Goal: Task Accomplishment & Management: Manage account settings

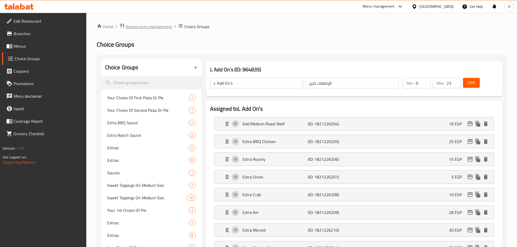
click at [161, 27] on span "Restaurants management" at bounding box center [149, 26] width 46 height 6
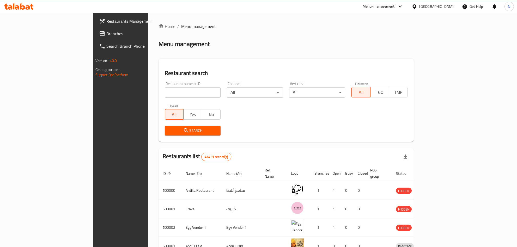
drag, startPoint x: 132, startPoint y: 101, endPoint x: 137, endPoint y: 97, distance: 6.3
click at [162, 101] on div "Upsell All Yes No" at bounding box center [193, 112] width 62 height 22
click at [165, 97] on input "search" at bounding box center [193, 92] width 56 height 10
paste input "502356"
type input "502356"
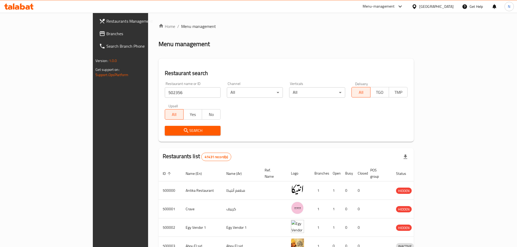
click at [169, 133] on span "Search" at bounding box center [193, 130] width 48 height 7
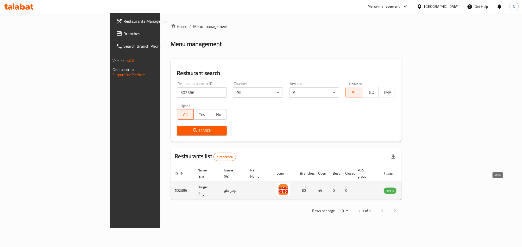
click at [417, 189] on icon "enhanced table" at bounding box center [415, 191] width 6 height 4
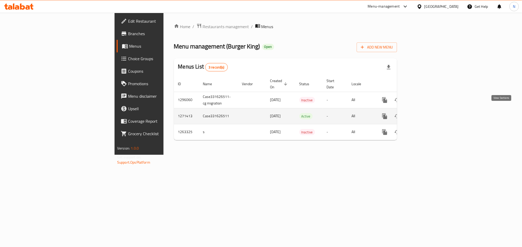
click at [426, 113] on icon "enhanced table" at bounding box center [422, 116] width 6 height 6
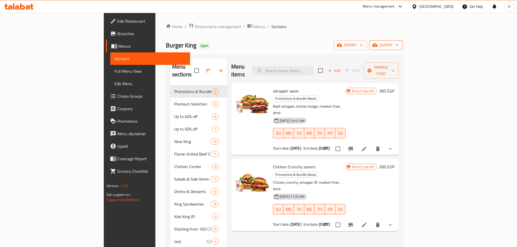
click at [398, 46] on span "export" at bounding box center [385, 45] width 25 height 7
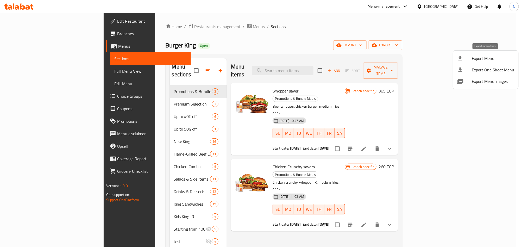
click at [478, 57] on span "Export Menu" at bounding box center [493, 58] width 42 height 6
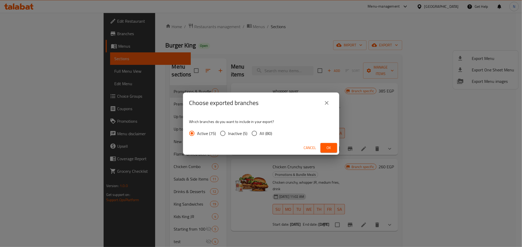
drag, startPoint x: 261, startPoint y: 130, endPoint x: 311, endPoint y: 147, distance: 52.9
click at [261, 131] on span "All (80)" at bounding box center [266, 133] width 13 height 6
click at [260, 131] on input "All (80)" at bounding box center [254, 133] width 11 height 11
radio input "true"
click at [327, 146] on span "Ok" at bounding box center [329, 148] width 8 height 7
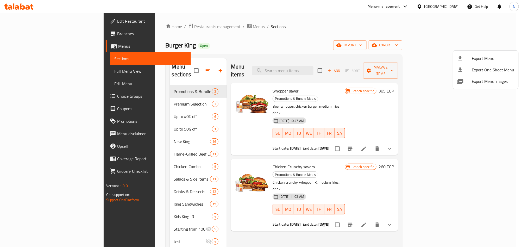
drag, startPoint x: 244, startPoint y: 65, endPoint x: 240, endPoint y: 66, distance: 3.7
click at [244, 65] on div at bounding box center [261, 123] width 522 height 247
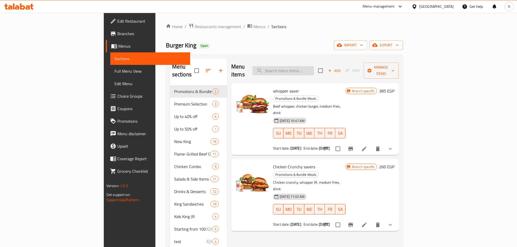
drag, startPoint x: 335, startPoint y: 66, endPoint x: 335, endPoint y: 71, distance: 5.2
click at [314, 67] on input "search" at bounding box center [282, 70] width 61 height 9
paste input "Whopper saver"
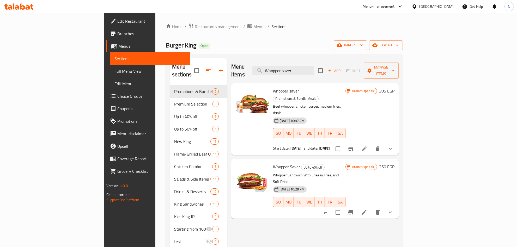
type input "Whopper saver"
click at [353, 147] on icon "Branch-specific-item" at bounding box center [350, 149] width 5 height 4
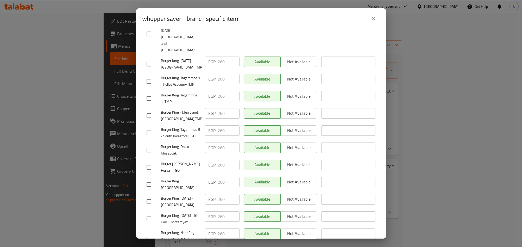
scroll to position [1055, 0]
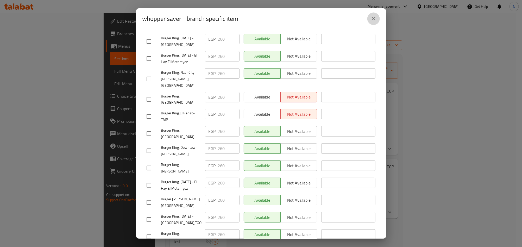
click at [377, 20] on button "close" at bounding box center [374, 19] width 13 height 13
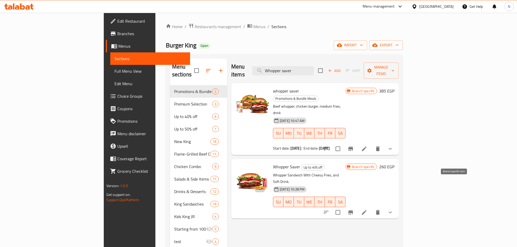
click at [354, 209] on icon "Branch-specific-item" at bounding box center [350, 212] width 6 height 6
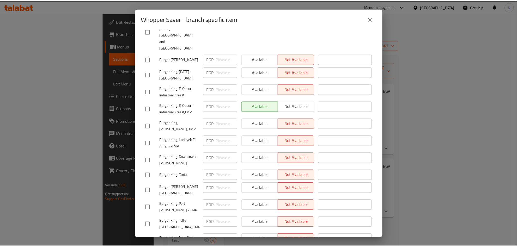
scroll to position [938, 0]
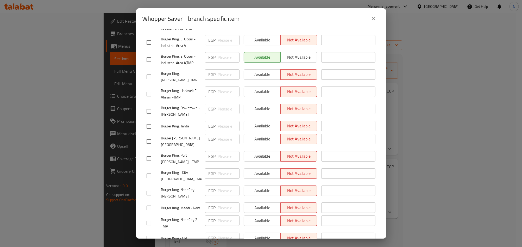
click at [379, 20] on button "close" at bounding box center [374, 19] width 13 height 13
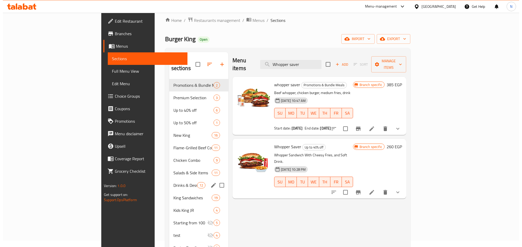
scroll to position [0, 0]
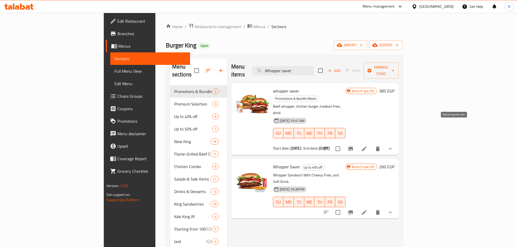
click at [357, 143] on button "Branch-specific-item" at bounding box center [350, 149] width 13 height 13
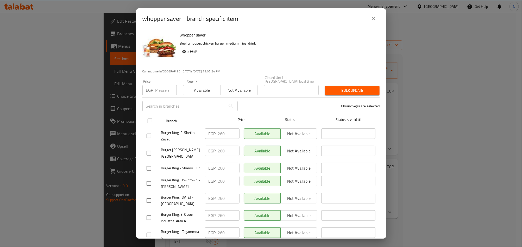
click at [149, 117] on input "checkbox" at bounding box center [150, 120] width 11 height 11
checkbox input "true"
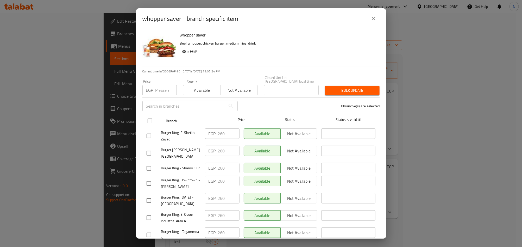
checkbox input "true"
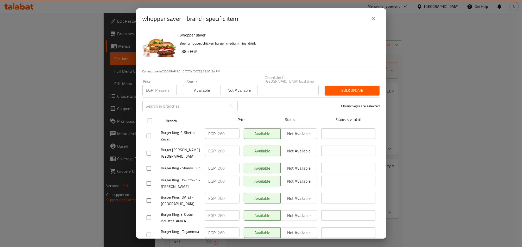
checkbox input "true"
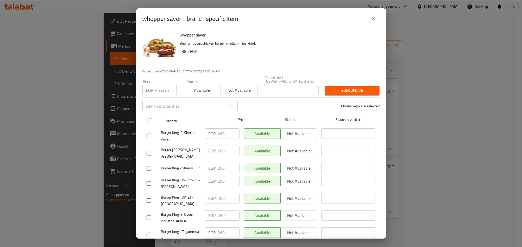
checkbox input "true"
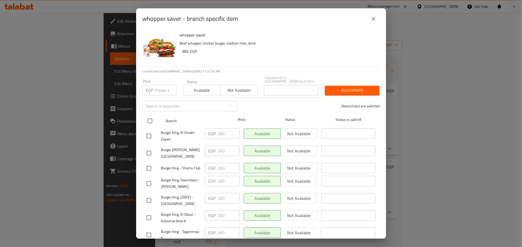
checkbox input "true"
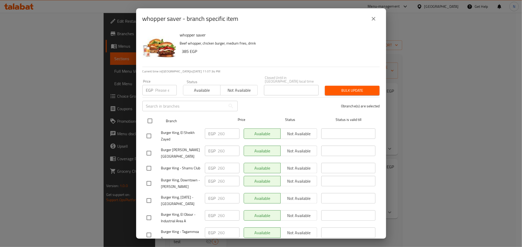
checkbox input "true"
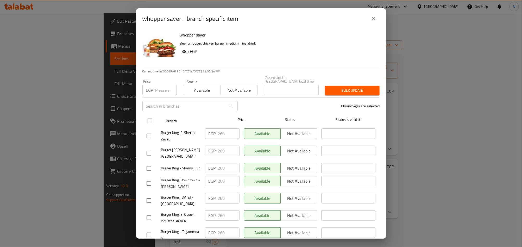
checkbox input "true"
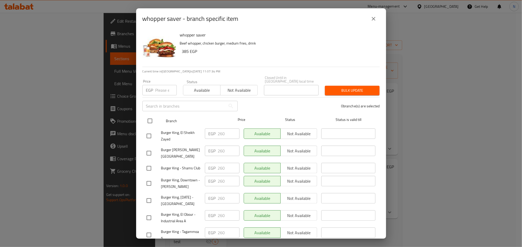
checkbox input "true"
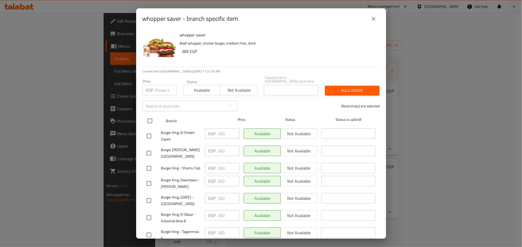
checkbox input "true"
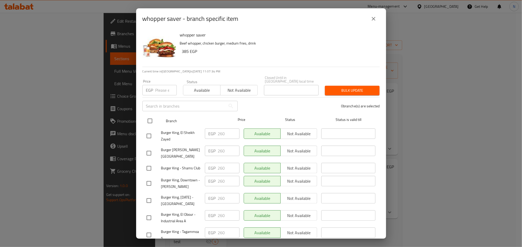
checkbox input "true"
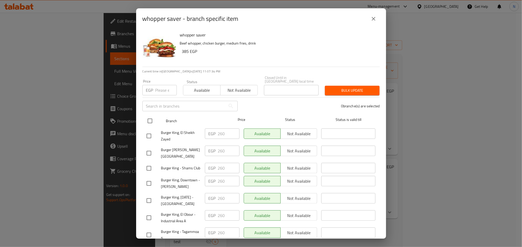
checkbox input "true"
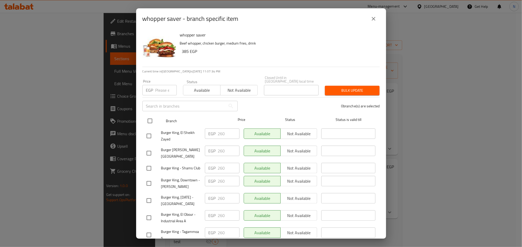
checkbox input "true"
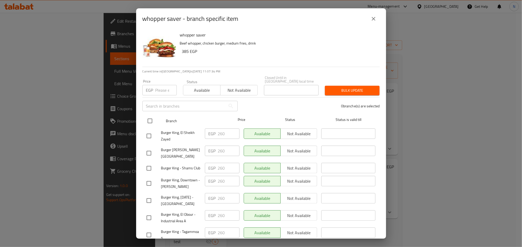
checkbox input "true"
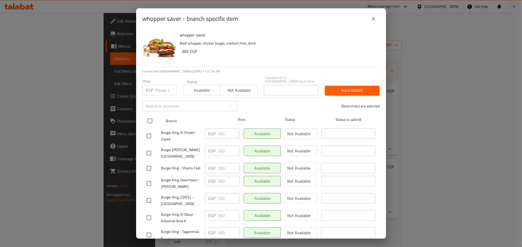
checkbox input "true"
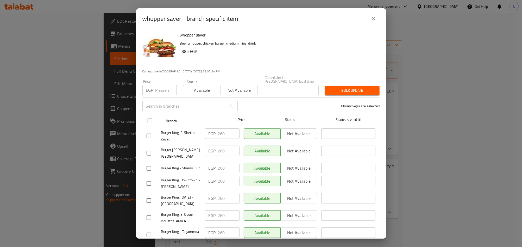
checkbox input "true"
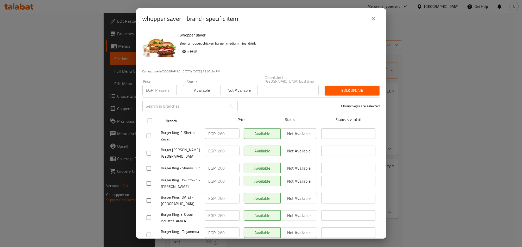
checkbox input "true"
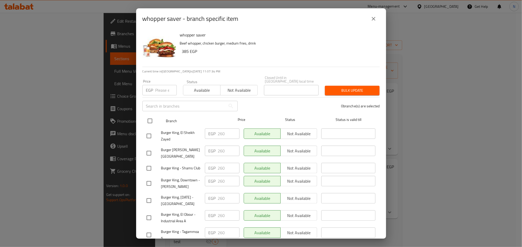
checkbox input "true"
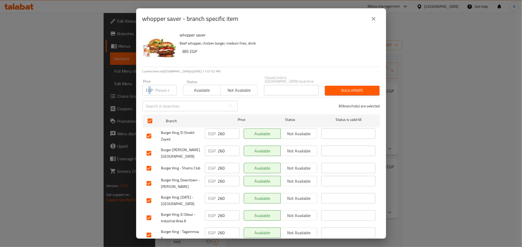
click at [150, 87] on p "EGP" at bounding box center [149, 90] width 7 height 6
click at [157, 88] on input "number" at bounding box center [166, 90] width 21 height 10
type input "375"
click at [335, 87] on span "Bulk update" at bounding box center [352, 90] width 46 height 7
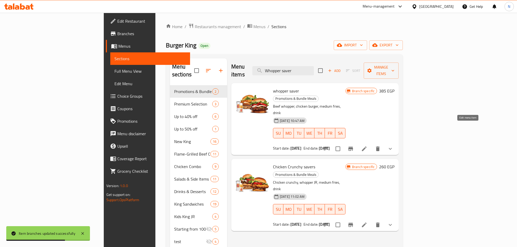
click at [367, 146] on icon at bounding box center [364, 149] width 6 height 6
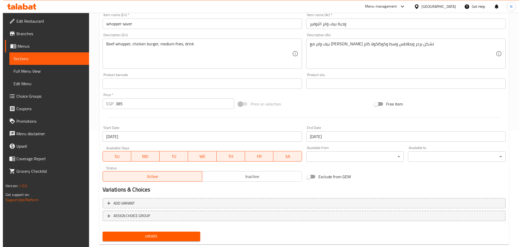
scroll to position [117, 0]
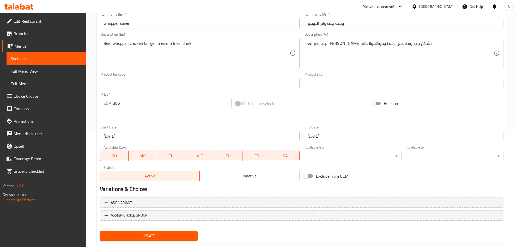
click at [162, 137] on input "[DATE]" at bounding box center [200, 136] width 200 height 10
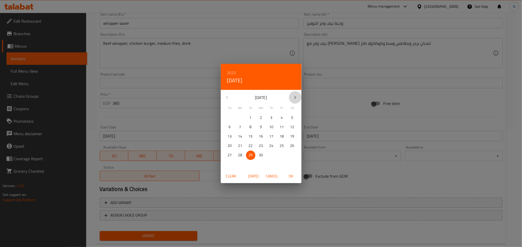
click at [294, 100] on icon "button" at bounding box center [295, 97] width 6 height 6
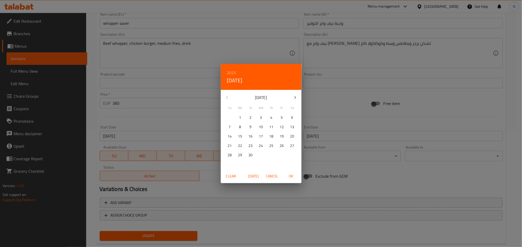
click at [294, 101] on button "button" at bounding box center [295, 97] width 13 height 13
click at [284, 127] on p "10" at bounding box center [282, 127] width 4 height 7
click at [291, 169] on div "Clear Today Cancel OK" at bounding box center [261, 176] width 81 height 14
click at [292, 177] on span "OK" at bounding box center [291, 176] width 13 height 7
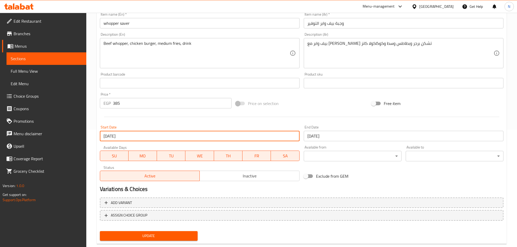
click at [151, 138] on input "10-10-2025" at bounding box center [200, 136] width 200 height 10
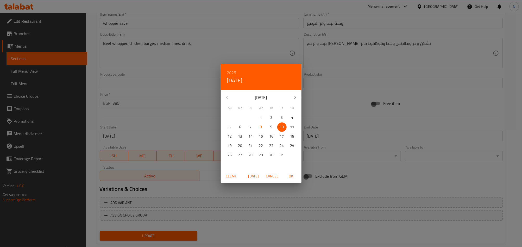
click at [262, 125] on p "8" at bounding box center [261, 127] width 2 height 7
click at [292, 173] on div "Clear Today Cancel OK" at bounding box center [261, 176] width 81 height 14
click at [292, 174] on span "OK" at bounding box center [291, 176] width 13 height 7
type input "08-10-2025"
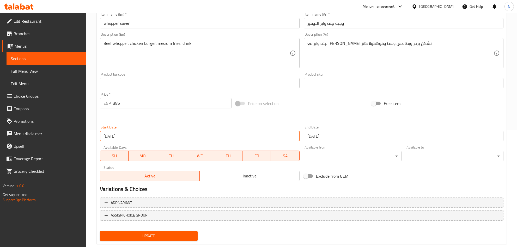
click at [342, 138] on input "[DATE]" at bounding box center [404, 136] width 200 height 10
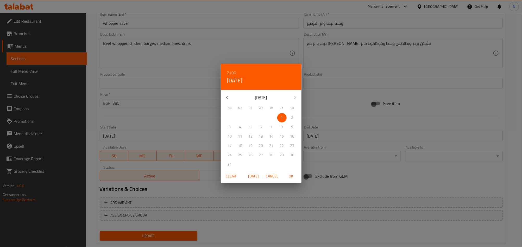
click at [235, 70] on h6 "2100" at bounding box center [231, 72] width 9 height 7
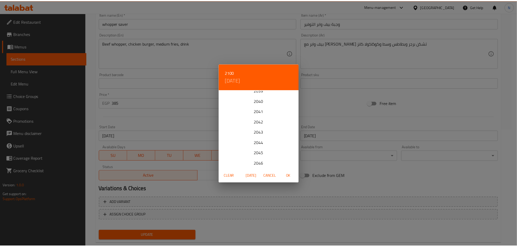
scroll to position [132, 0]
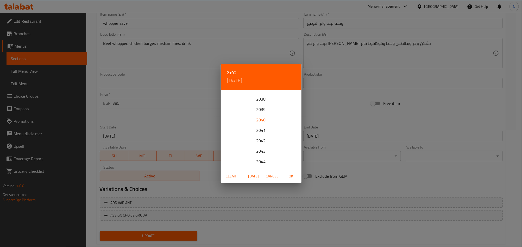
click at [261, 122] on div "2040" at bounding box center [261, 120] width 81 height 10
click at [294, 100] on icon "button" at bounding box center [295, 97] width 6 height 6
click at [294, 101] on button "button" at bounding box center [295, 97] width 13 height 13
click at [295, 101] on button "button" at bounding box center [295, 97] width 13 height 13
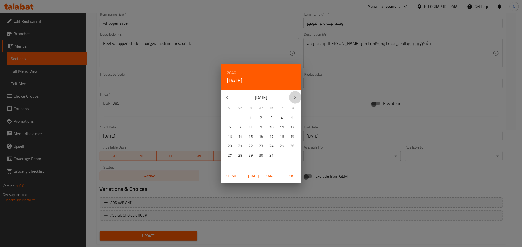
click at [295, 102] on button "button" at bounding box center [295, 97] width 13 height 13
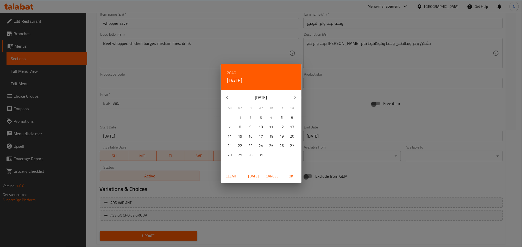
click at [258, 157] on span "31" at bounding box center [261, 155] width 9 height 7
click at [294, 177] on span "OK" at bounding box center [291, 176] width 13 height 7
type input "31-10-2040"
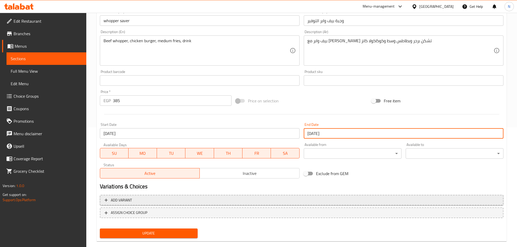
scroll to position [128, 0]
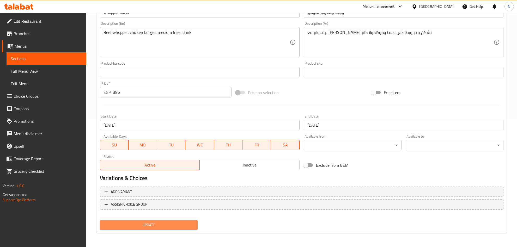
click at [175, 224] on span "Update" at bounding box center [148, 225] width 89 height 7
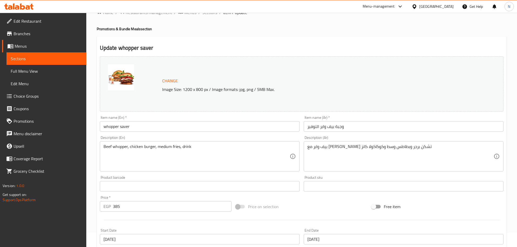
scroll to position [11, 0]
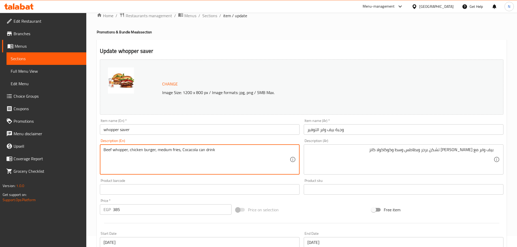
type textarea "Beef whopper, chicken burger, medium fries, Cocacola can drink"
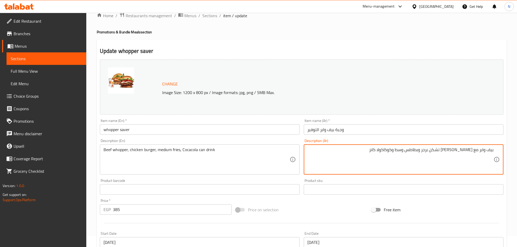
click at [409, 152] on textarea "بيف وابر مع [PERSON_NAME] تشكن برجر وبطاطس وسط وكوكاكولا كانز" at bounding box center [400, 159] width 186 height 25
click at [406, 157] on textarea "بيف وابر مع [PERSON_NAME] تشكن برجر وبطاطس وسط وكوكاكولا كانز" at bounding box center [400, 159] width 186 height 25
click at [407, 152] on textarea "بيف وابر مع [PERSON_NAME] تشكن برجر وبطاطس وسط وكوكاكولا كانز" at bounding box center [400, 159] width 186 height 25
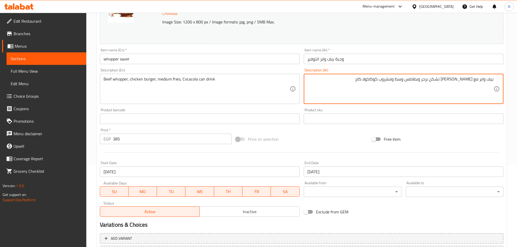
scroll to position [89, 0]
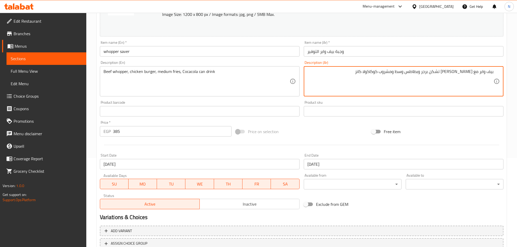
type textarea "بيف وابر مع ساندوتش تشكن برجر وبطاطس وسط ومشروب كوكاكولا كانز"
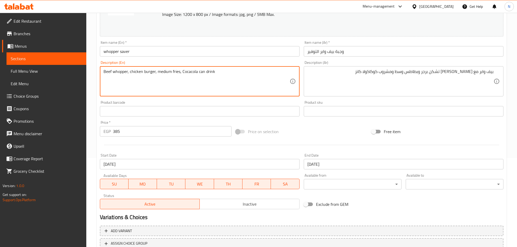
click at [232, 78] on textarea "Beef whopper, chicken burger, medium fries, Cocacola can drink" at bounding box center [196, 81] width 186 height 25
type textarea "Beef whopper, chicken burger, medium fries, cocacola can drink"
click at [231, 81] on textarea "Beef whopper, chicken burger, medium fries, cocacola can drink" at bounding box center [196, 81] width 186 height 25
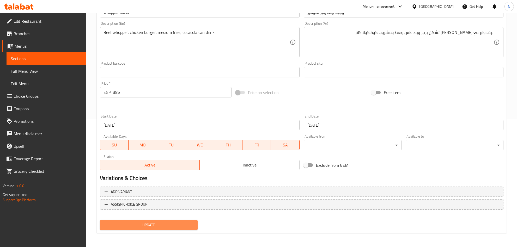
click at [173, 228] on span "Update" at bounding box center [148, 225] width 89 height 7
click at [134, 234] on div "Home / Restaurants management / Menus / Sections / item / update Promotions & B…" at bounding box center [302, 66] width 410 height 342
click at [141, 229] on button "Update" at bounding box center [149, 225] width 98 height 10
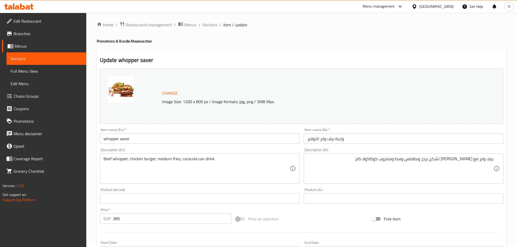
scroll to position [0, 0]
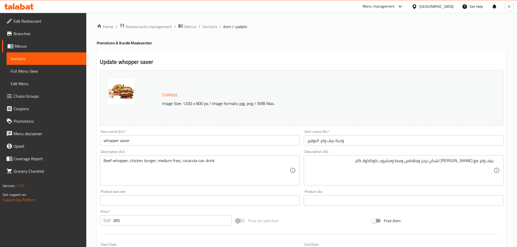
click at [159, 140] on input "whopper saver" at bounding box center [200, 140] width 200 height 10
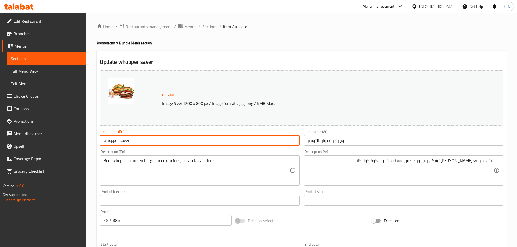
click at [159, 140] on input "whopper saver" at bounding box center [200, 140] width 200 height 10
click at [159, 141] on input "whopper saver" at bounding box center [200, 140] width 200 height 10
type input "Whopper Saver"
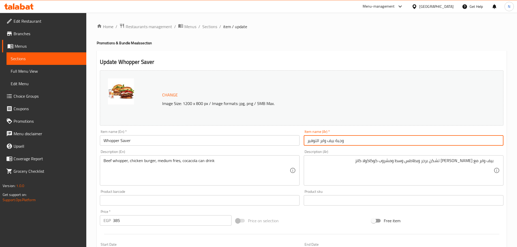
click at [357, 140] on input "وجبة بيف وابر التوفير" at bounding box center [404, 140] width 200 height 10
click at [410, 141] on input "وجبة بيف وابر التوفير" at bounding box center [404, 140] width 200 height 10
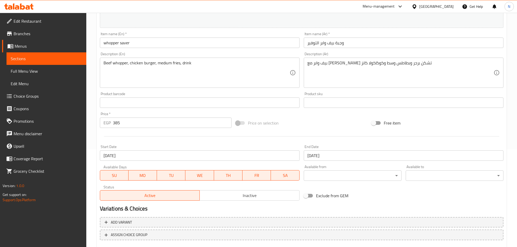
scroll to position [50, 0]
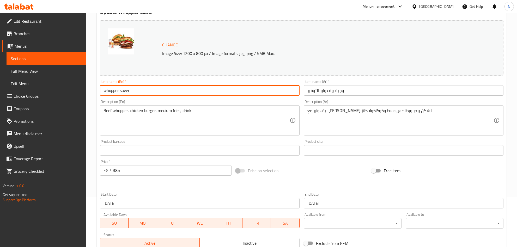
click at [103, 91] on input "whopper saver" at bounding box center [200, 90] width 200 height 10
paste input "Beef"
click at [160, 91] on input "Beef whopper saver" at bounding box center [200, 90] width 200 height 10
paste input "Meal"
click at [160, 91] on input "Beef whopper saver Meal" at bounding box center [200, 90] width 200 height 10
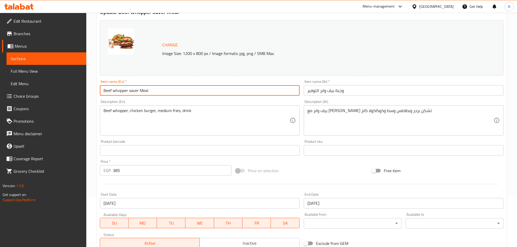
click at [160, 91] on input "Beef whopper saver Meal" at bounding box center [200, 90] width 200 height 10
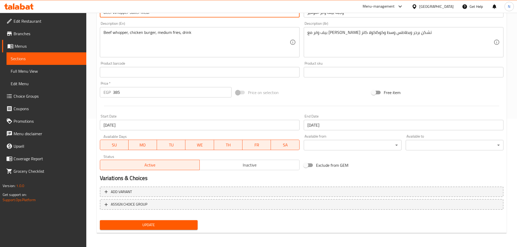
type input "Beef Whopper Saver Meal"
click at [174, 223] on span "Update" at bounding box center [148, 225] width 89 height 7
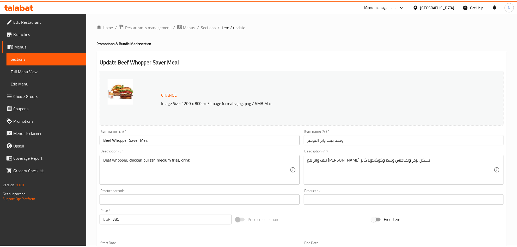
scroll to position [128, 0]
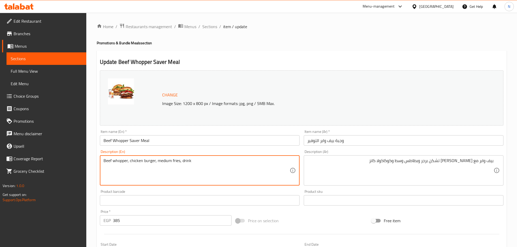
click at [182, 161] on textarea "Beef whopper, chicken burger, medium fries, drink" at bounding box center [196, 170] width 186 height 25
type textarea "Beef whopper, chicken burger, medium fries, cocacola can drink"
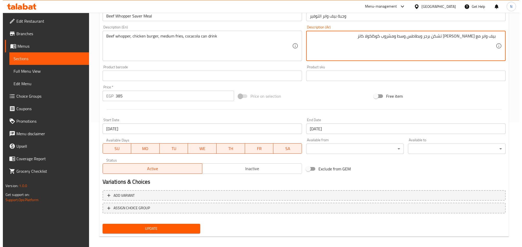
scroll to position [128, 0]
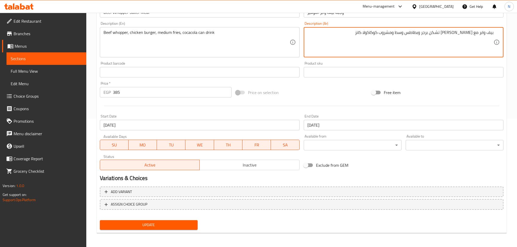
type textarea "بيف وابر مع ساندوتش تشكن برجر وبطاطس وسط ومشروب كوكاكولا كانز"
click at [210, 121] on input "[DATE]" at bounding box center [200, 125] width 200 height 10
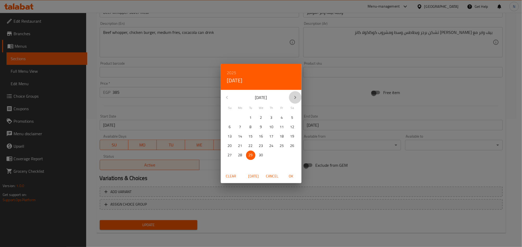
click at [296, 97] on icon "button" at bounding box center [295, 97] width 2 height 3
click at [295, 97] on icon "button" at bounding box center [295, 97] width 6 height 6
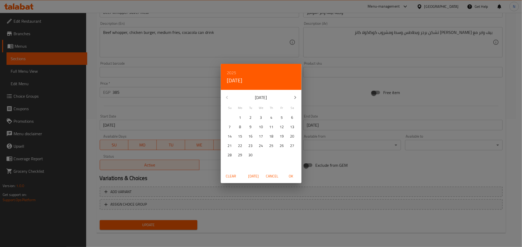
click at [293, 96] on icon "button" at bounding box center [295, 97] width 6 height 6
drag, startPoint x: 229, startPoint y: 97, endPoint x: 234, endPoint y: 106, distance: 10.3
click at [229, 99] on div "November 2025" at bounding box center [261, 97] width 81 height 13
click at [228, 100] on div "November 2025" at bounding box center [261, 97] width 81 height 13
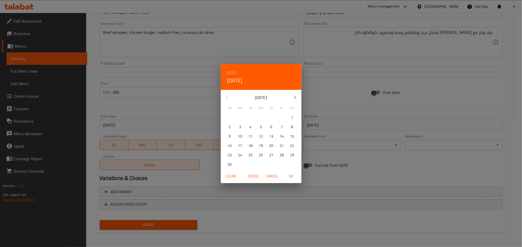
click at [231, 73] on h6 "2025" at bounding box center [231, 72] width 9 height 7
click at [234, 78] on h4 "Tue, Apr 29" at bounding box center [235, 80] width 16 height 8
click at [279, 177] on button "Cancel" at bounding box center [272, 176] width 17 height 10
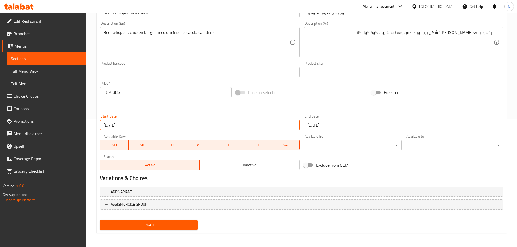
click at [203, 129] on input "[DATE]" at bounding box center [200, 125] width 200 height 10
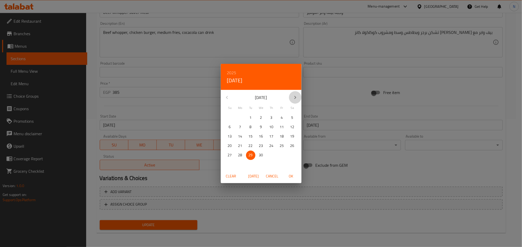
click at [295, 100] on icon "button" at bounding box center [295, 97] width 6 height 6
click at [294, 98] on icon "button" at bounding box center [295, 97] width 6 height 6
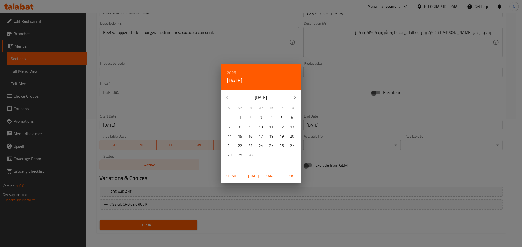
click at [294, 98] on icon "button" at bounding box center [295, 97] width 6 height 6
click at [261, 127] on p "8" at bounding box center [261, 127] width 2 height 7
click at [288, 177] on span "OK" at bounding box center [291, 176] width 13 height 7
type input "08-10-2025"
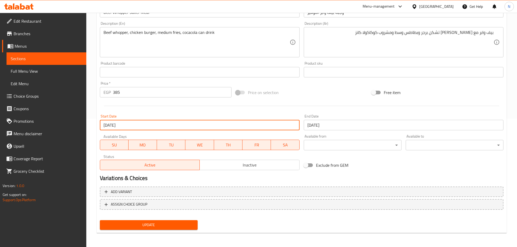
click at [338, 126] on input "[DATE]" at bounding box center [404, 125] width 200 height 10
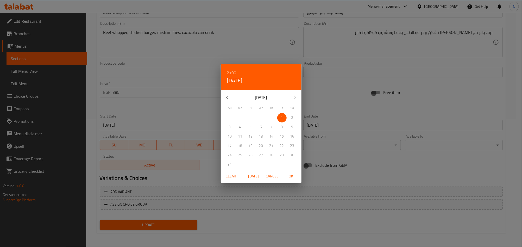
click at [233, 74] on h6 "2100" at bounding box center [231, 72] width 9 height 7
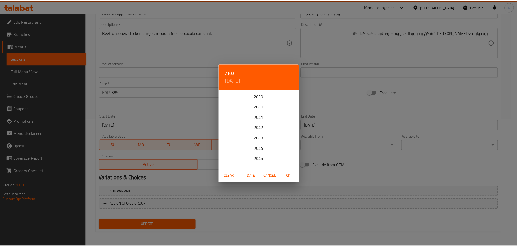
scroll to position [132, 0]
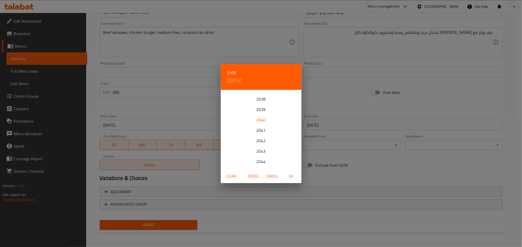
click at [255, 118] on div "2040" at bounding box center [261, 120] width 81 height 10
click at [291, 95] on button "button" at bounding box center [295, 97] width 13 height 13
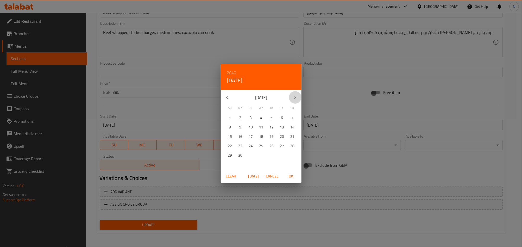
click at [291, 95] on button "button" at bounding box center [295, 97] width 13 height 13
click at [290, 95] on button "button" at bounding box center [295, 97] width 13 height 13
click at [290, 96] on button "button" at bounding box center [295, 97] width 13 height 13
click at [292, 96] on icon "button" at bounding box center [295, 97] width 6 height 6
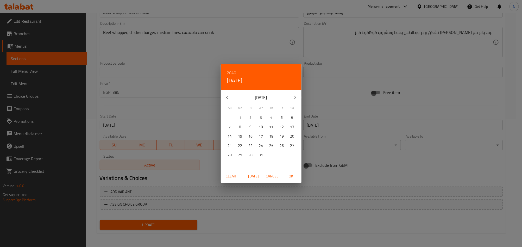
click at [259, 157] on p "31" at bounding box center [261, 155] width 4 height 7
click at [293, 174] on span "OK" at bounding box center [291, 176] width 13 height 7
type input "31-10-2040"
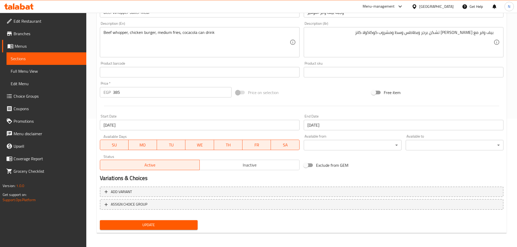
click at [171, 220] on div "Update" at bounding box center [149, 225] width 102 height 14
click at [171, 224] on span "Update" at bounding box center [148, 225] width 89 height 7
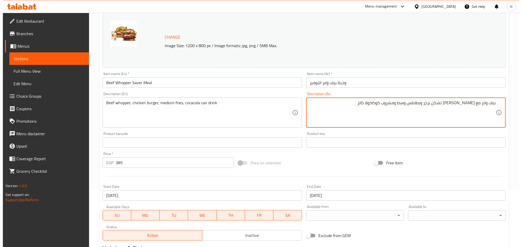
scroll to position [0, 0]
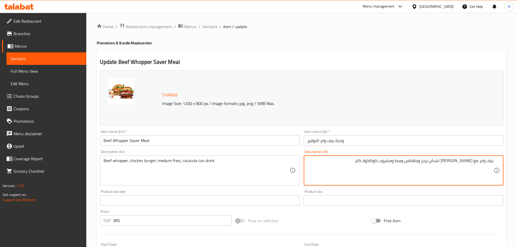
click at [168, 144] on input "Beef Whopper Saver Meal" at bounding box center [200, 140] width 200 height 10
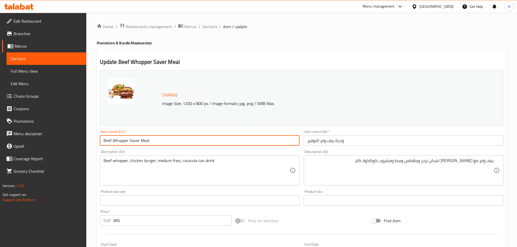
click at [168, 144] on input "Beef Whopper Saver Meal" at bounding box center [200, 140] width 200 height 10
click at [207, 25] on span "Sections" at bounding box center [209, 26] width 15 height 6
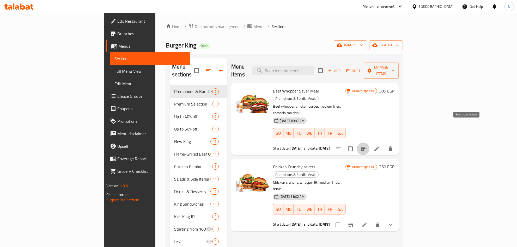
click at [365, 147] on icon "Branch-specific-item" at bounding box center [363, 149] width 5 height 4
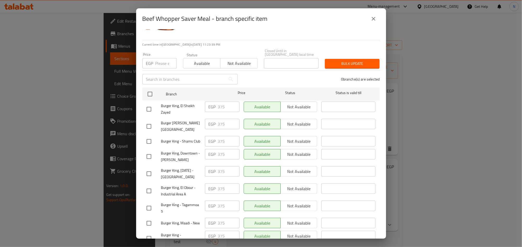
scroll to position [39, 0]
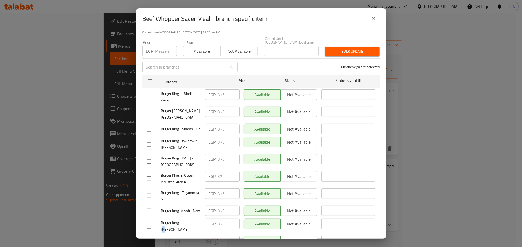
click at [188, 225] on span "Burger King - Maadi Zahraa" at bounding box center [181, 226] width 40 height 13
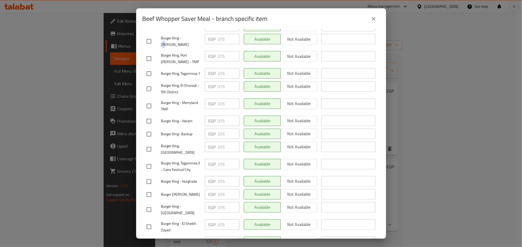
scroll to position [234, 0]
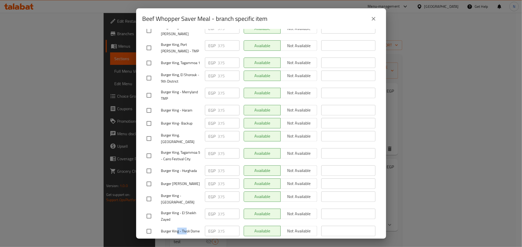
drag, startPoint x: 177, startPoint y: 229, endPoint x: 188, endPoint y: 229, distance: 10.2
click at [188, 229] on span "Burger King - Tivoli Dome" at bounding box center [181, 231] width 40 height 7
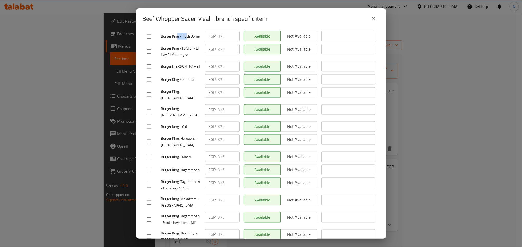
scroll to position [430, 0]
drag, startPoint x: 185, startPoint y: 231, endPoint x: 196, endPoint y: 227, distance: 11.6
click at [182, 226] on span "Burger King, Tagammoa 5 - South Investors ,TMP" at bounding box center [181, 219] width 40 height 13
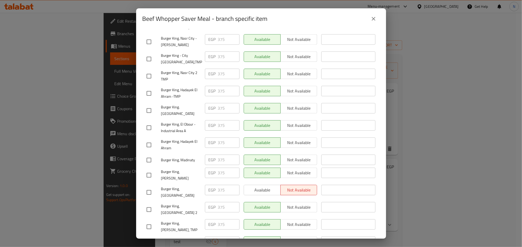
scroll to position [625, 0]
drag, startPoint x: 187, startPoint y: 228, endPoint x: 183, endPoint y: 227, distance: 4.1
click at [183, 227] on span "Burger King, Al Manial, TMP" at bounding box center [181, 225] width 40 height 13
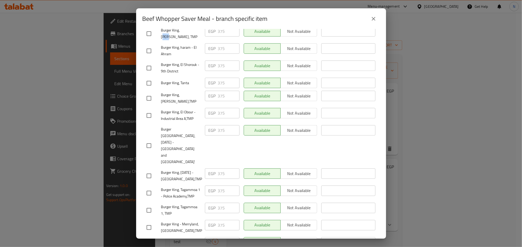
scroll to position [821, 0]
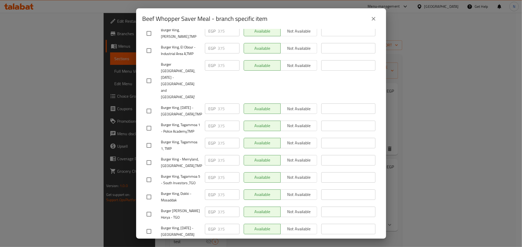
click at [185, 173] on span "Burger King, Tagammoa 5 - South Investors ,TGO" at bounding box center [181, 179] width 40 height 13
drag, startPoint x: 181, startPoint y: 169, endPoint x: 175, endPoint y: 169, distance: 5.5
click at [175, 173] on span "Burger King, Tagammoa 5 - South Investors ,TGO" at bounding box center [181, 179] width 40 height 13
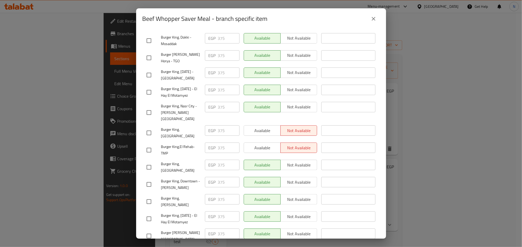
scroll to position [1000, 0]
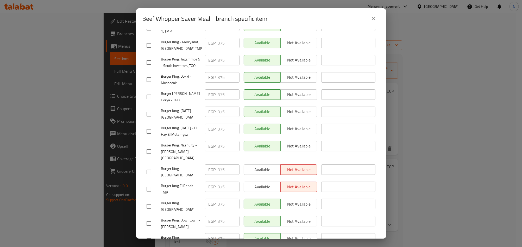
drag, startPoint x: 190, startPoint y: 227, endPoint x: 183, endPoint y: 227, distance: 7.1
click at [183, 234] on span "Burger King, Al Manial" at bounding box center [181, 240] width 40 height 13
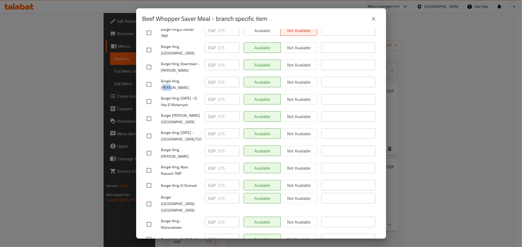
scroll to position [1195, 0]
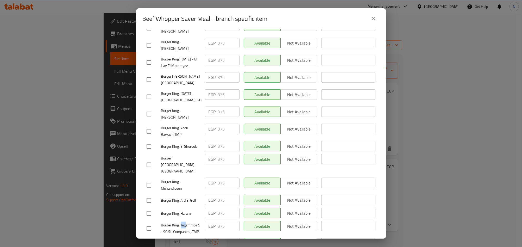
drag, startPoint x: 185, startPoint y: 216, endPoint x: 181, endPoint y: 217, distance: 3.9
click at [181, 222] on span "Burger King, Tagammoa 5 - 90 St. Companies, TMP" at bounding box center [181, 228] width 40 height 13
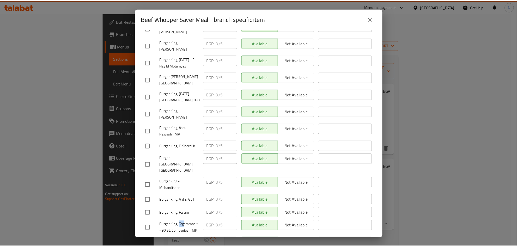
scroll to position [1238, 0]
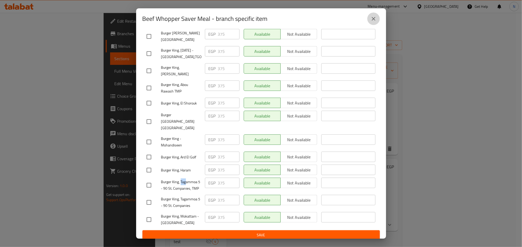
click at [375, 21] on icon "close" at bounding box center [374, 19] width 6 height 6
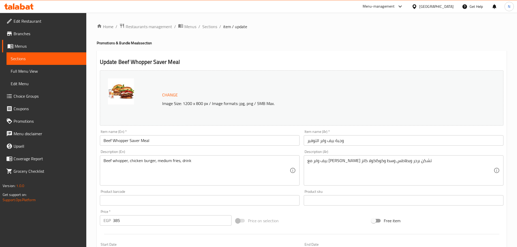
click at [394, 9] on div "Menu-management" at bounding box center [378, 6] width 32 height 6
click at [378, 33] on div "Agent Campaigns Center" at bounding box center [374, 35] width 39 height 6
click at [62, 35] on span "Branches" at bounding box center [48, 33] width 69 height 6
